Goal: Information Seeking & Learning: Learn about a topic

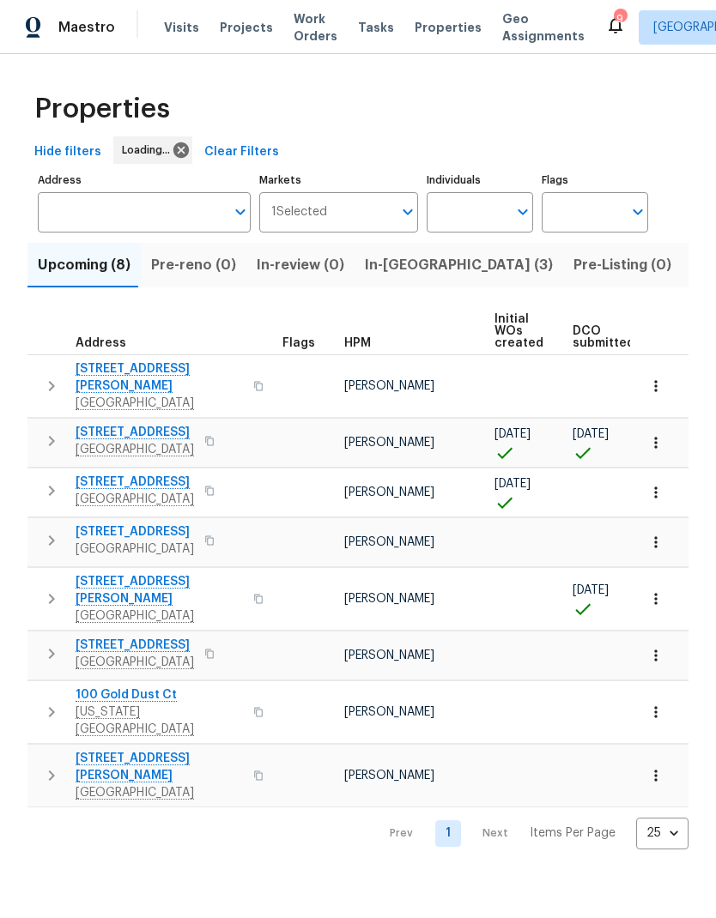
click at [148, 203] on input "Address" at bounding box center [131, 212] width 187 height 40
click at [150, 208] on input "Address" at bounding box center [131, 212] width 187 height 40
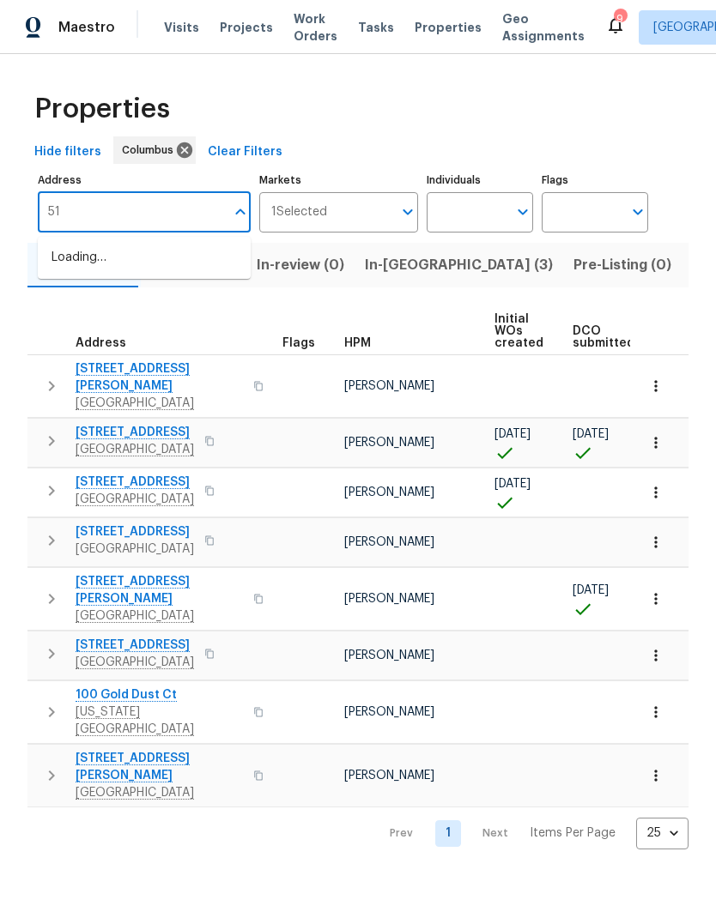
type input "511"
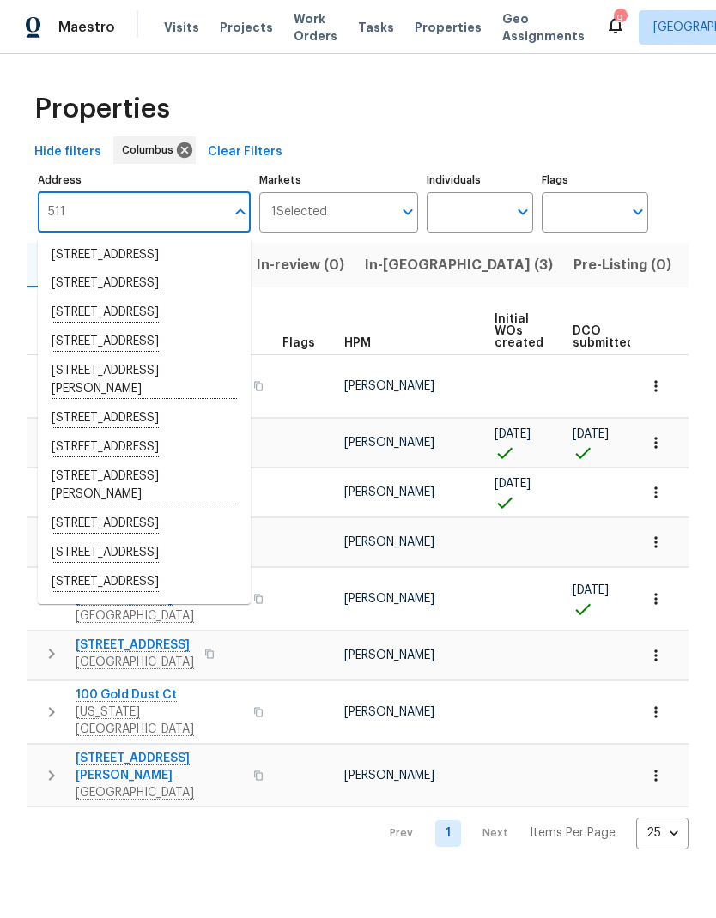
scroll to position [500, 0]
click at [197, 515] on li "[STREET_ADDRESS]" at bounding box center [144, 524] width 213 height 29
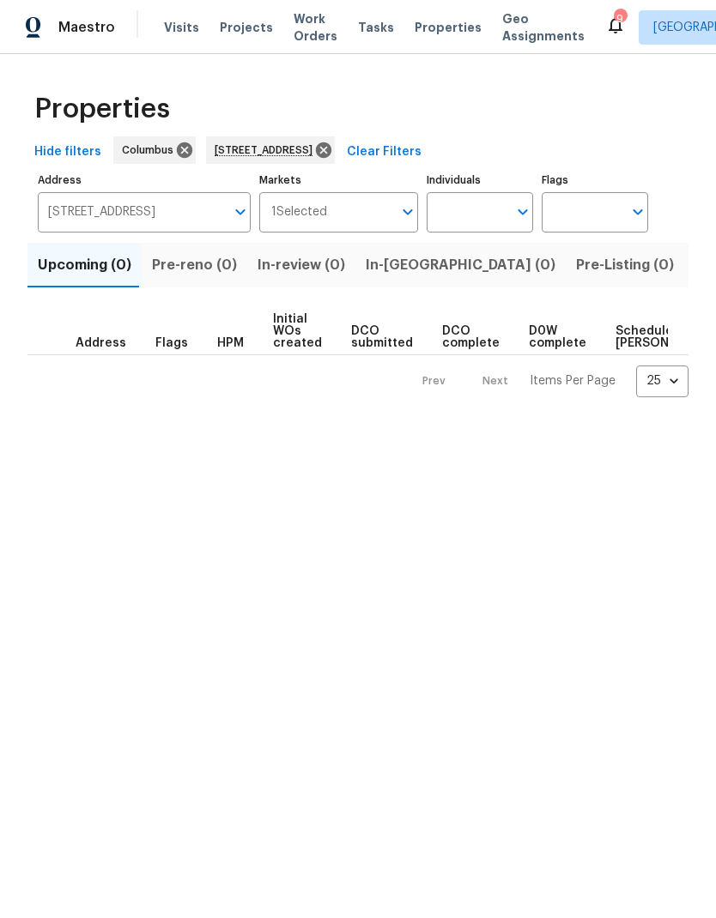
click at [694, 276] on span "Listed (1)" at bounding box center [725, 265] width 62 height 24
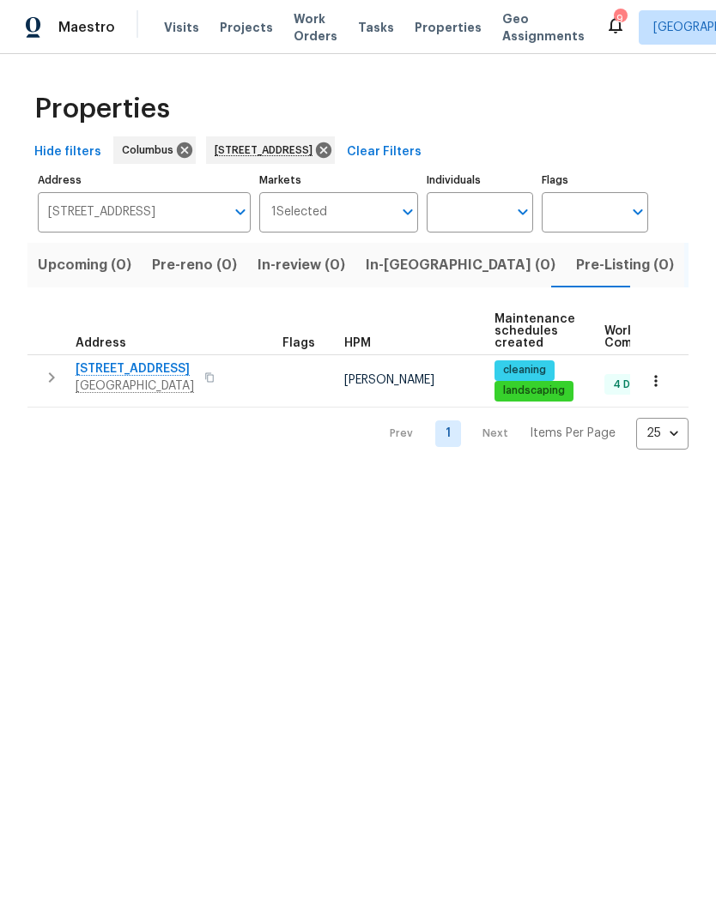
click at [136, 364] on span "[STREET_ADDRESS]" at bounding box center [135, 368] width 118 height 17
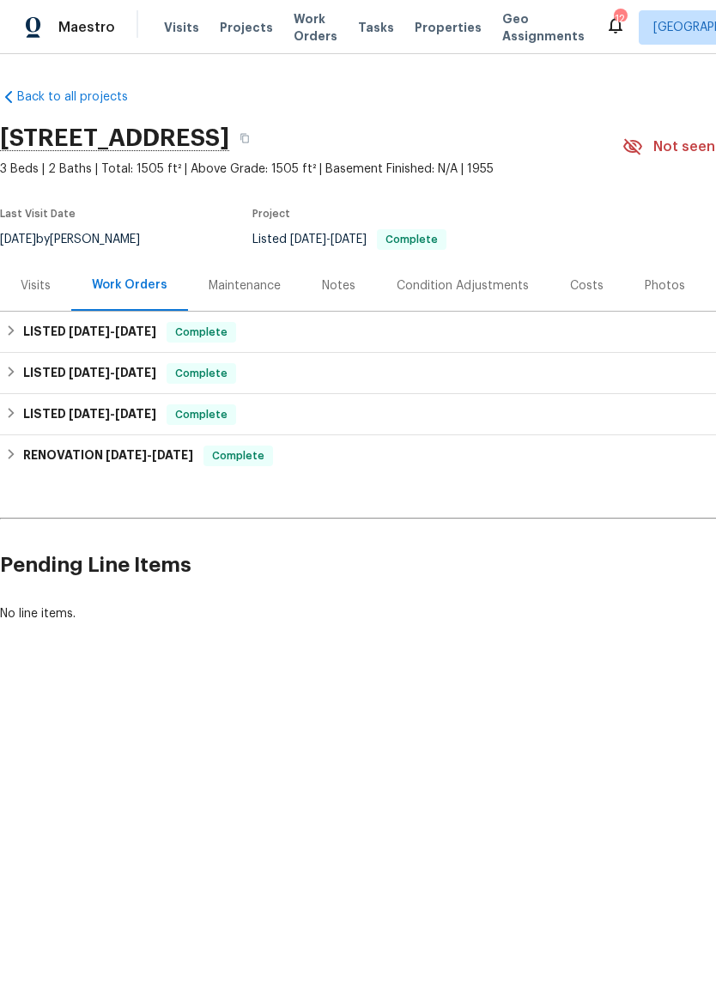
click at [47, 286] on div "Visits" at bounding box center [36, 285] width 30 height 17
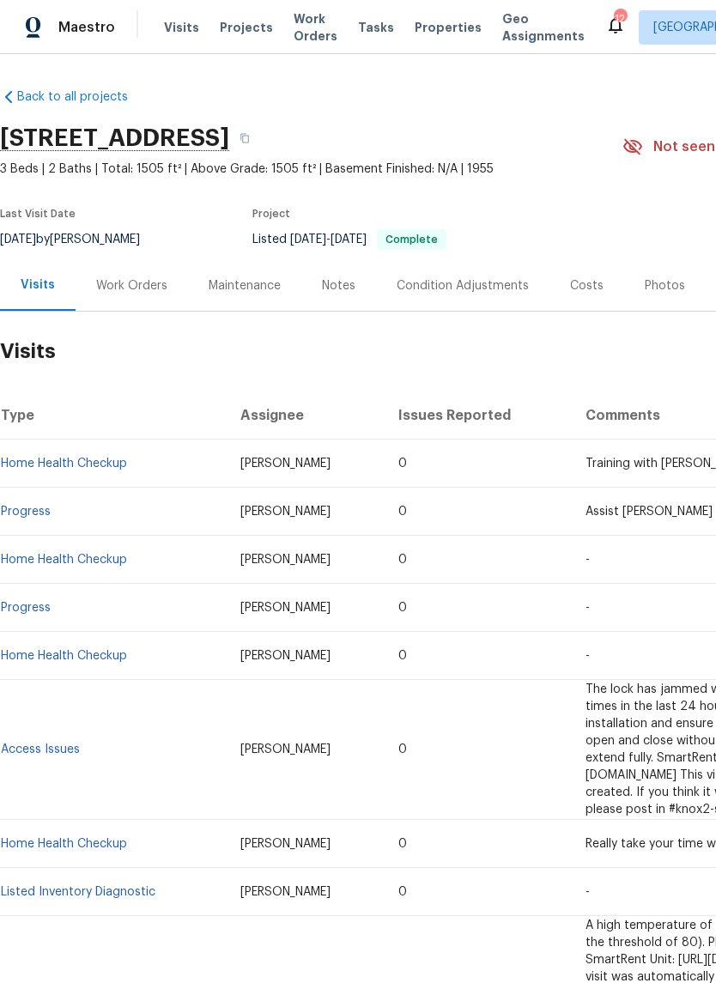
click at [106, 461] on link "Home Health Checkup" at bounding box center [64, 463] width 126 height 12
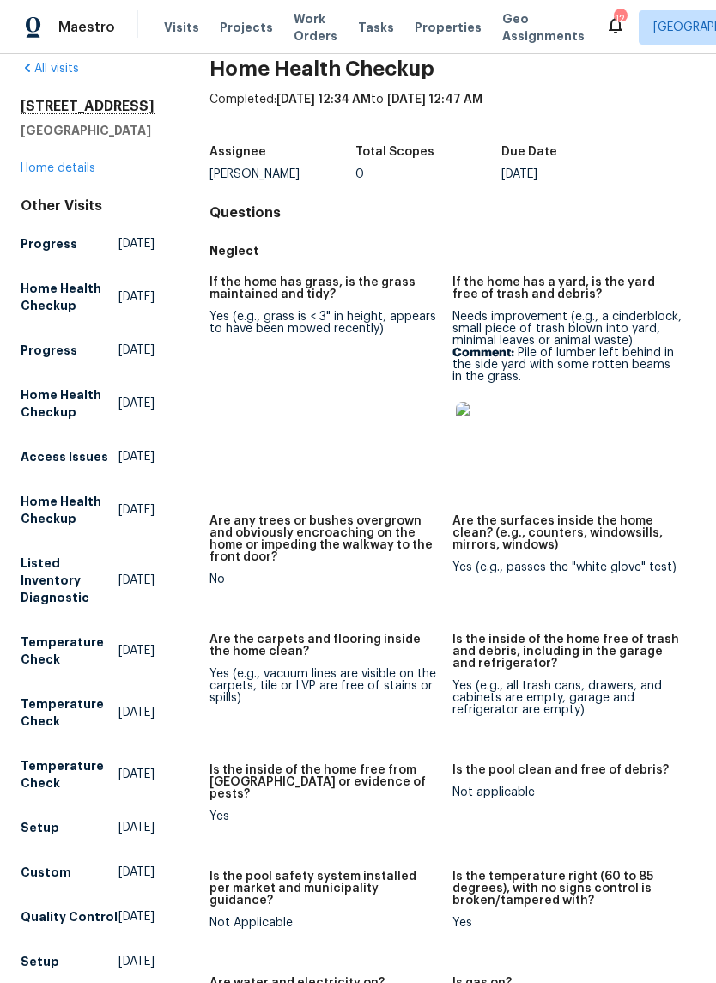
scroll to position [33, 0]
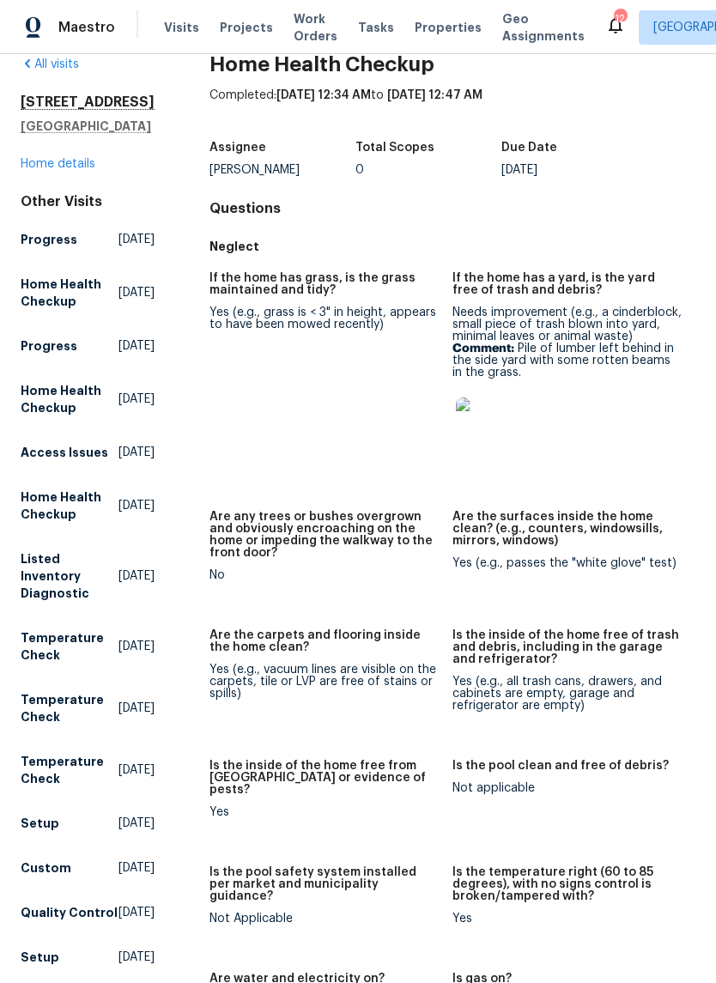
click at [480, 421] on img at bounding box center [483, 424] width 55 height 55
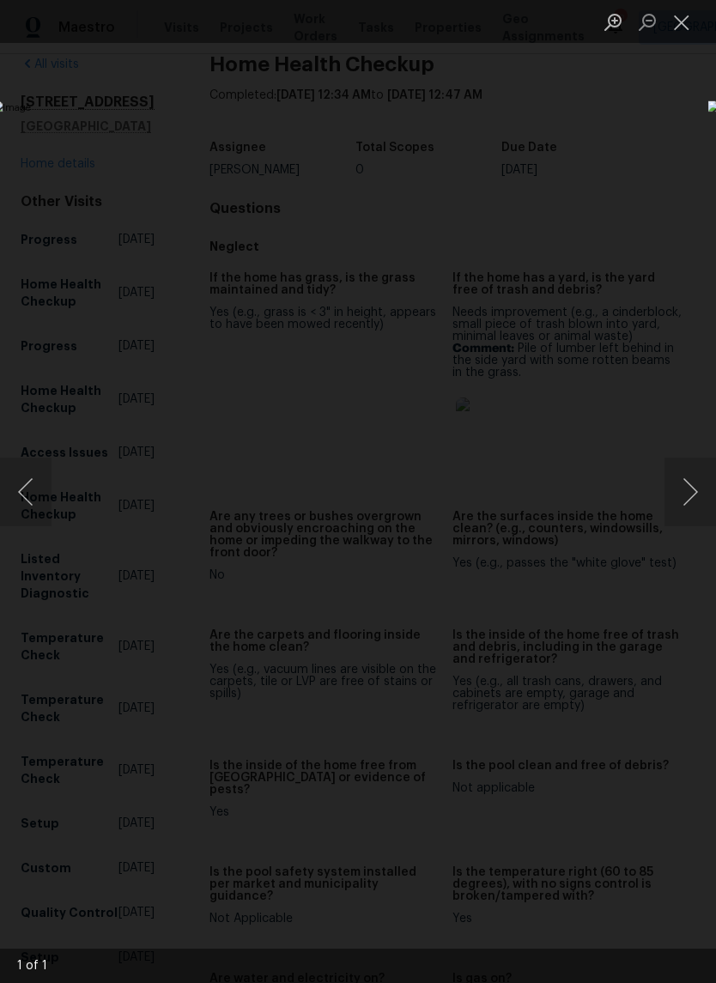
click at [682, 18] on button "Close lightbox" at bounding box center [681, 22] width 34 height 30
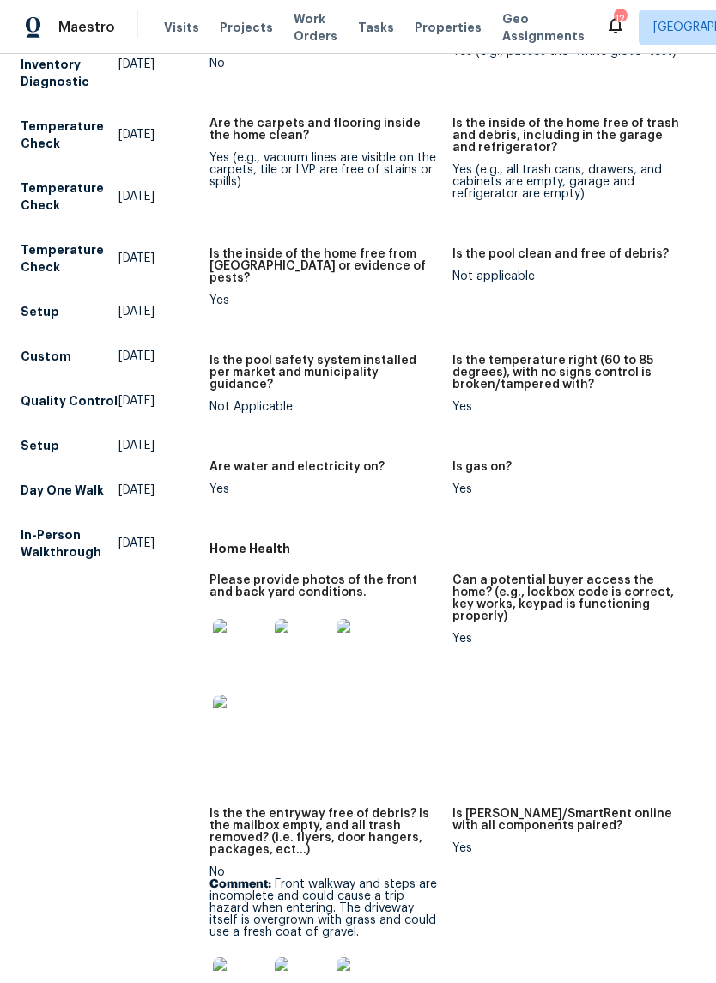
scroll to position [547, 0]
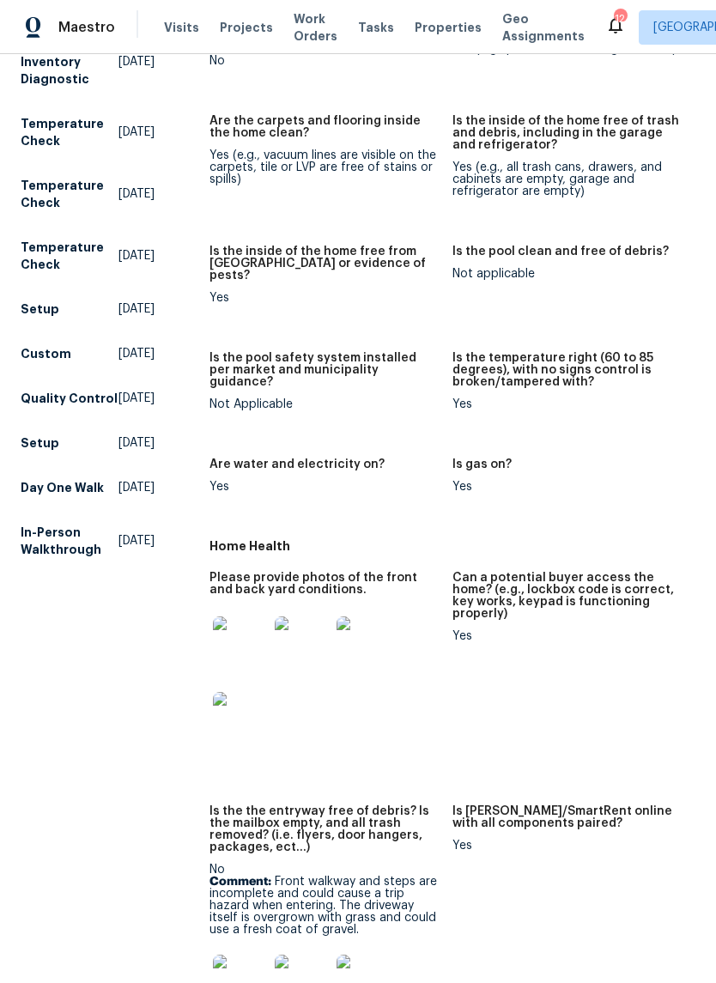
click at [231, 619] on img at bounding box center [240, 643] width 55 height 55
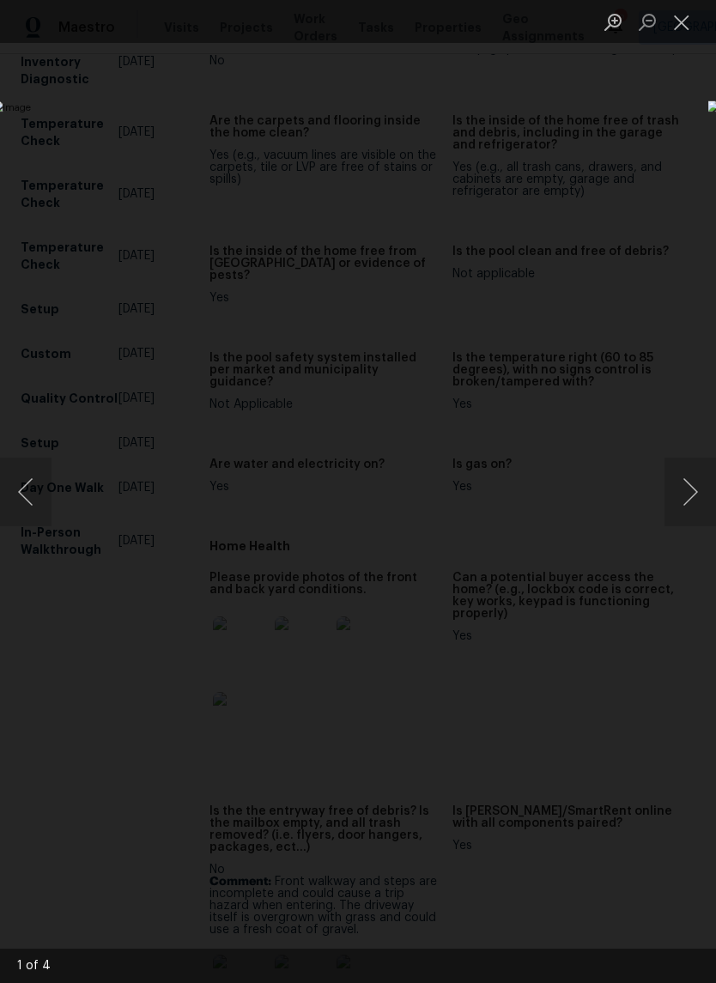
click at [690, 485] on button "Next image" at bounding box center [689, 491] width 51 height 69
click at [693, 486] on button "Next image" at bounding box center [689, 491] width 51 height 69
click at [28, 500] on button "Previous image" at bounding box center [25, 491] width 51 height 69
click at [683, 21] on button "Close lightbox" at bounding box center [681, 22] width 34 height 30
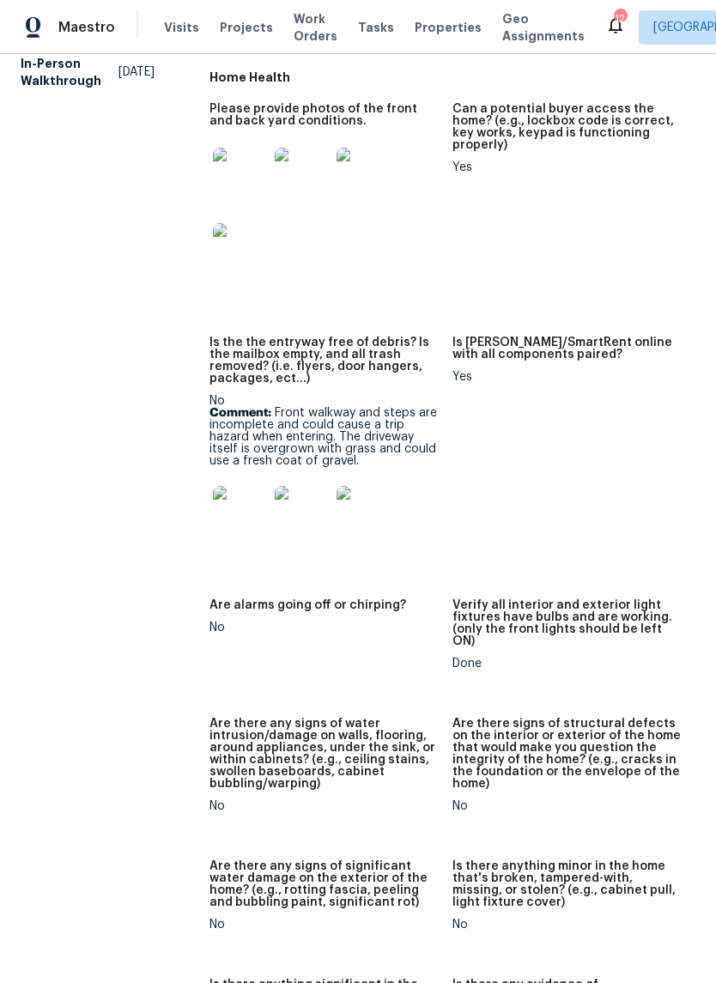
scroll to position [1017, 0]
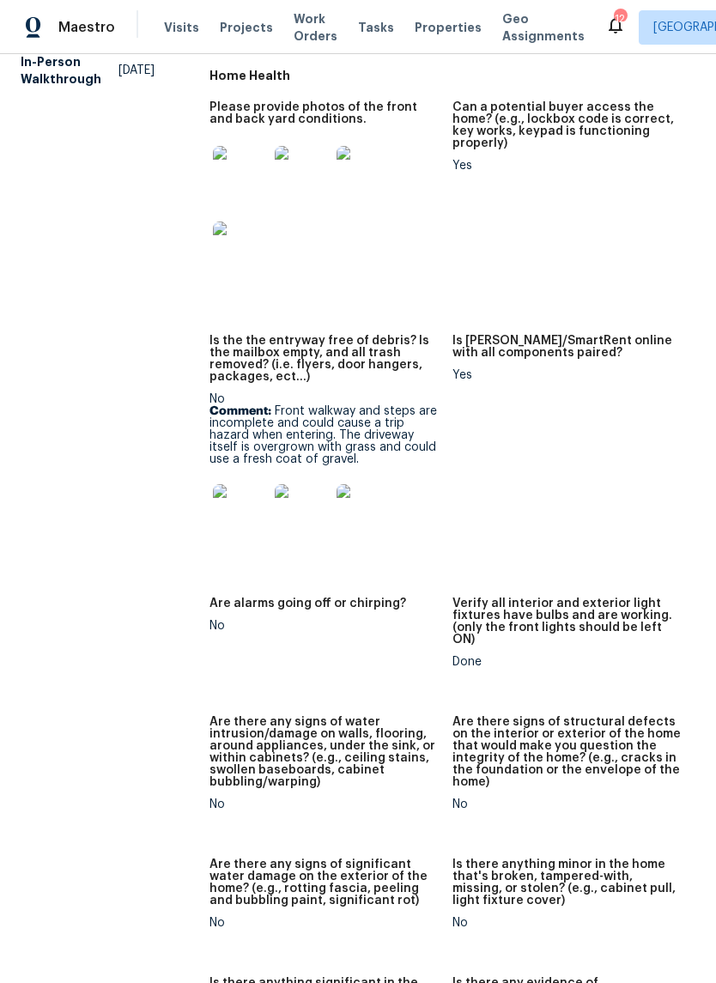
click at [242, 486] on img at bounding box center [240, 511] width 55 height 55
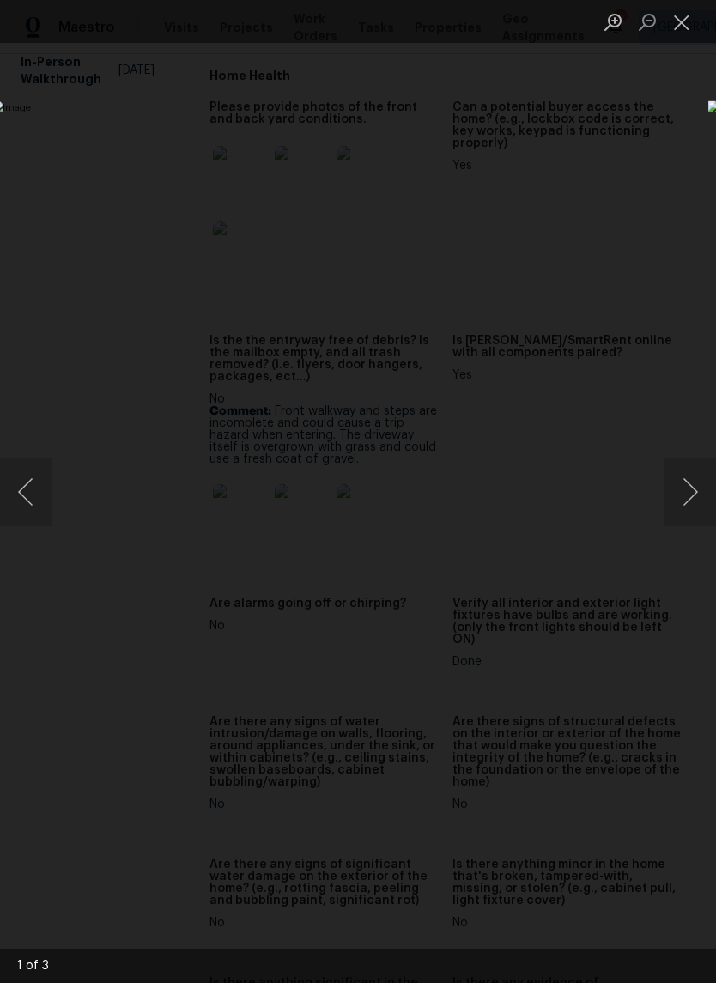
click at [696, 495] on button "Next image" at bounding box center [689, 491] width 51 height 69
click at [685, 486] on button "Next image" at bounding box center [689, 491] width 51 height 69
click at [686, 475] on button "Next image" at bounding box center [689, 491] width 51 height 69
click at [687, 464] on button "Next image" at bounding box center [689, 491] width 51 height 69
click at [684, 24] on button "Close lightbox" at bounding box center [681, 22] width 34 height 30
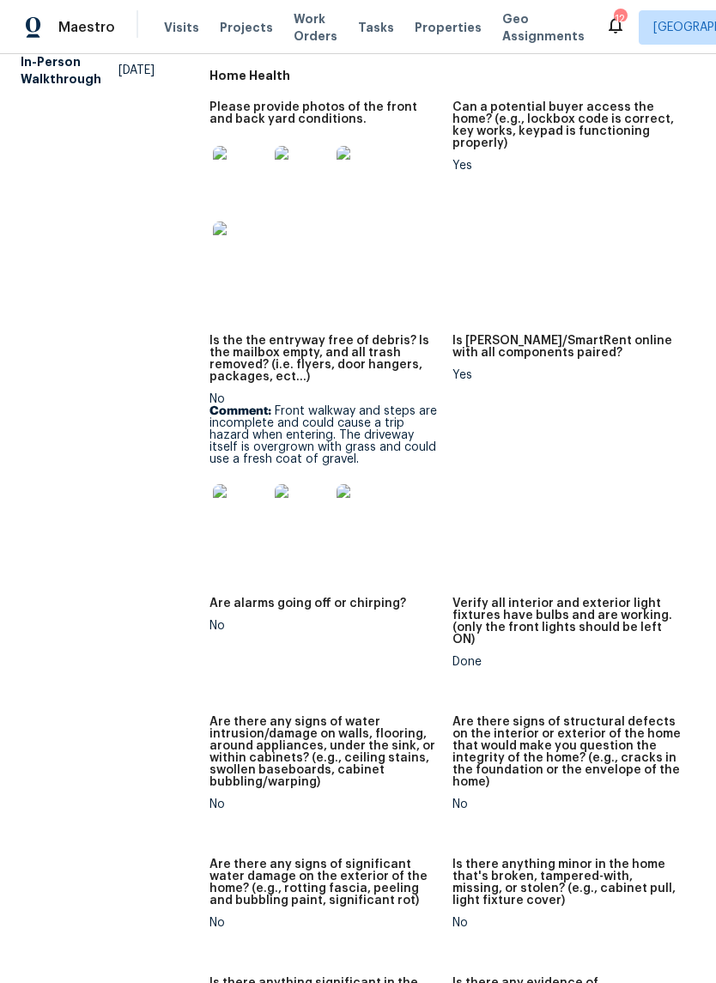
click at [405, 917] on div "No" at bounding box center [323, 923] width 229 height 12
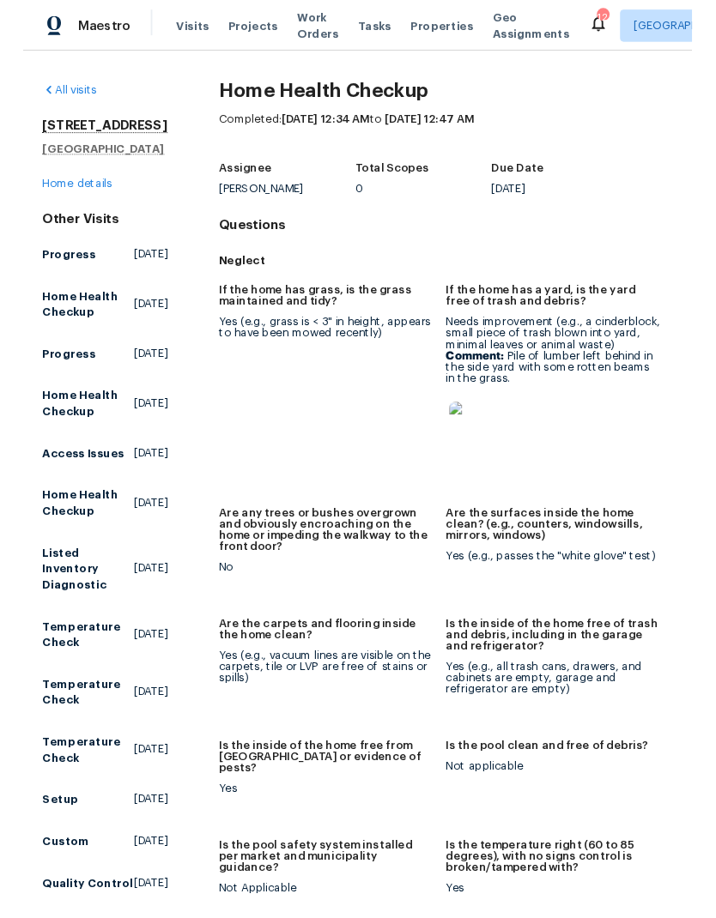
scroll to position [0, 0]
